Goal: Information Seeking & Learning: Learn about a topic

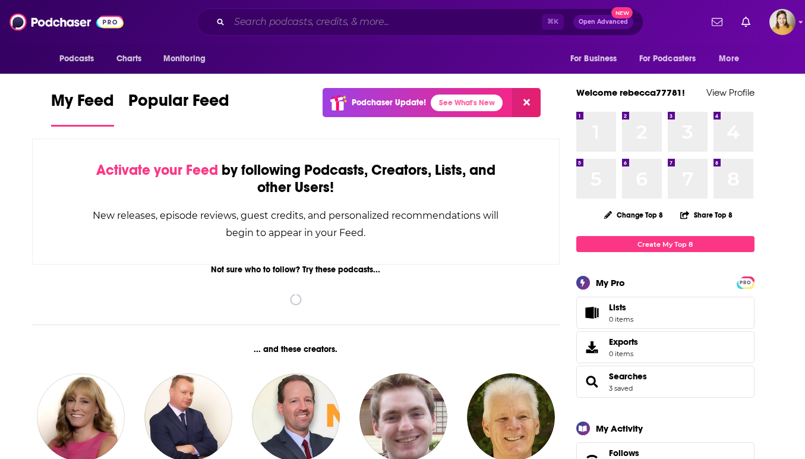
click at [337, 27] on input "Search podcasts, credits, & more..." at bounding box center [385, 21] width 313 height 19
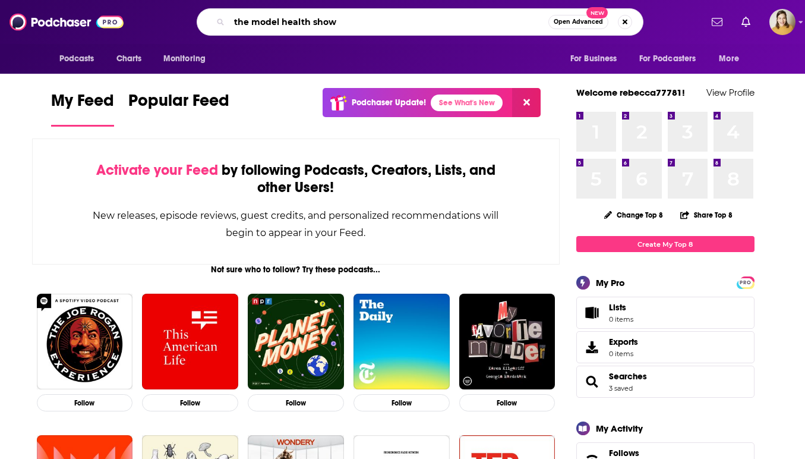
type input "the model health show"
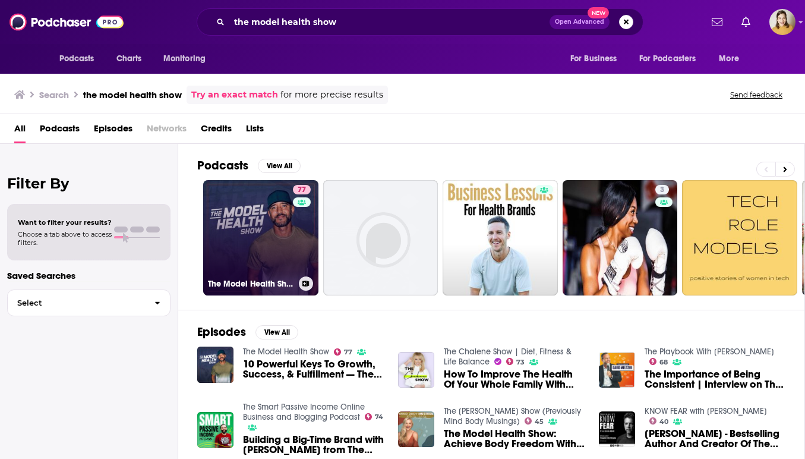
click at [265, 267] on link "77 The Model Health Show" at bounding box center [260, 237] width 115 height 115
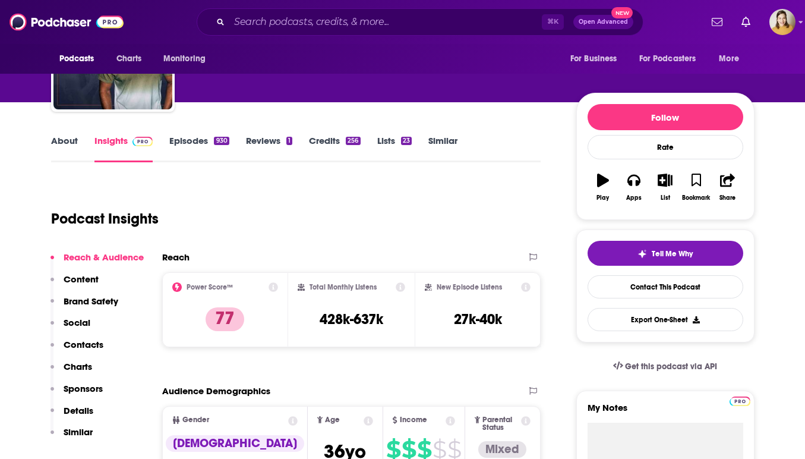
scroll to position [84, 0]
